Goal: Go to known website: Access a specific website the user already knows

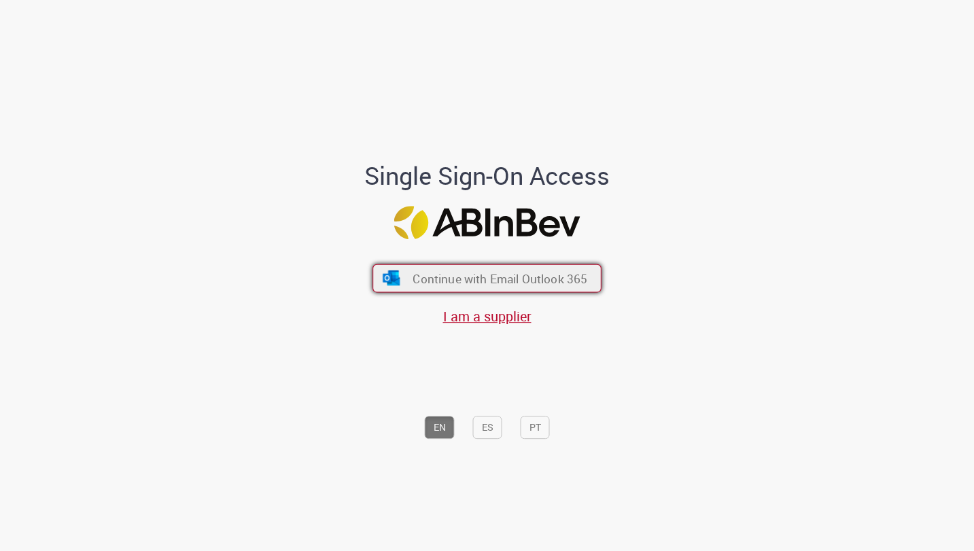
click at [497, 275] on span "Continue with Email Outlook 365" at bounding box center [500, 279] width 175 height 16
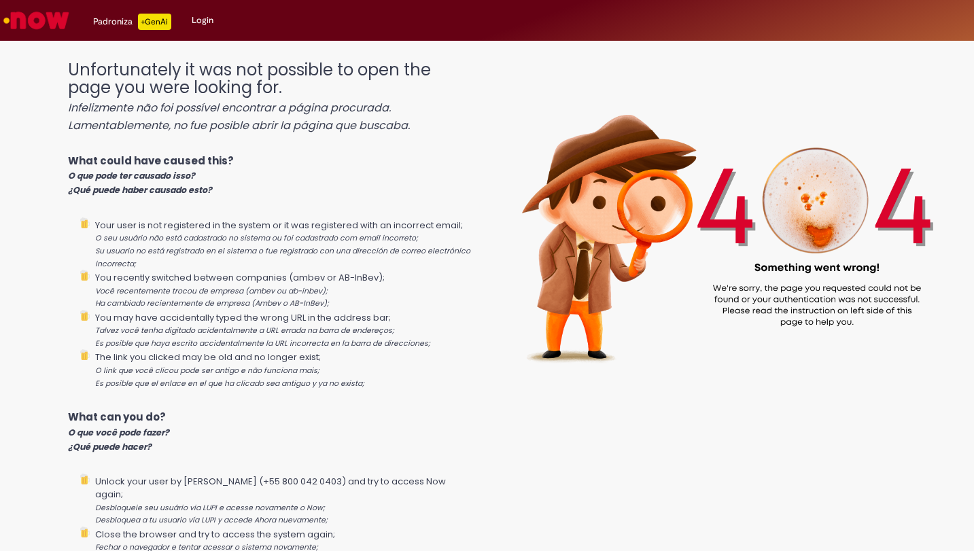
click at [31, 20] on img "Ir para a Homepage" at bounding box center [36, 20] width 70 height 27
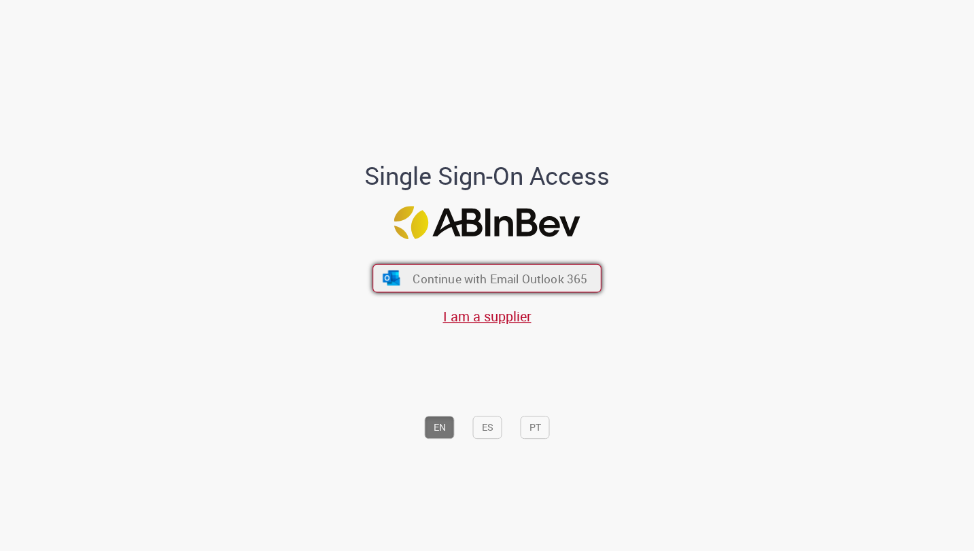
click at [449, 279] on span "Continue with Email Outlook 365" at bounding box center [500, 279] width 175 height 16
